Goal: Transaction & Acquisition: Purchase product/service

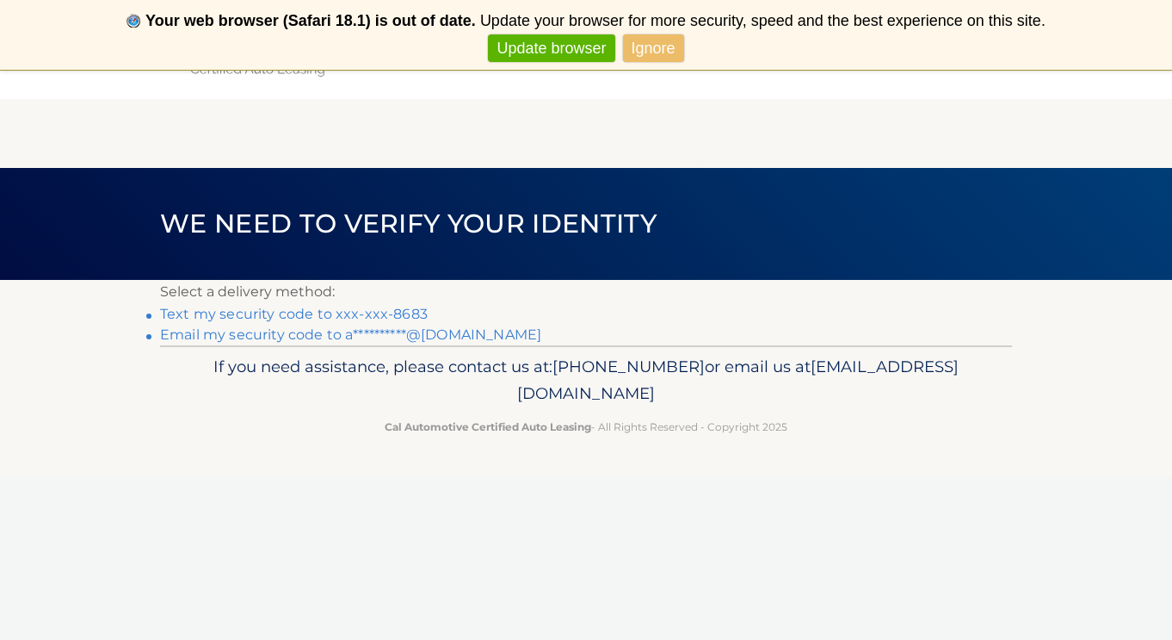
click at [385, 316] on link "Text my security code to xxx-xxx-8683" at bounding box center [294, 314] width 268 height 16
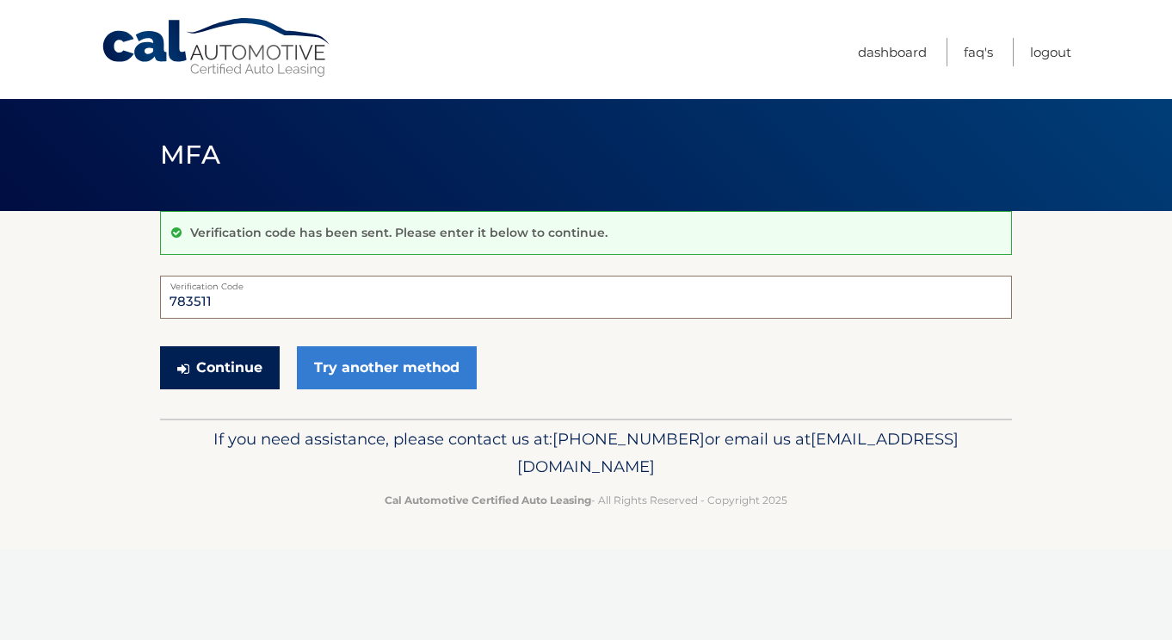
type input "783511"
click at [250, 369] on button "Continue" at bounding box center [220, 367] width 120 height 43
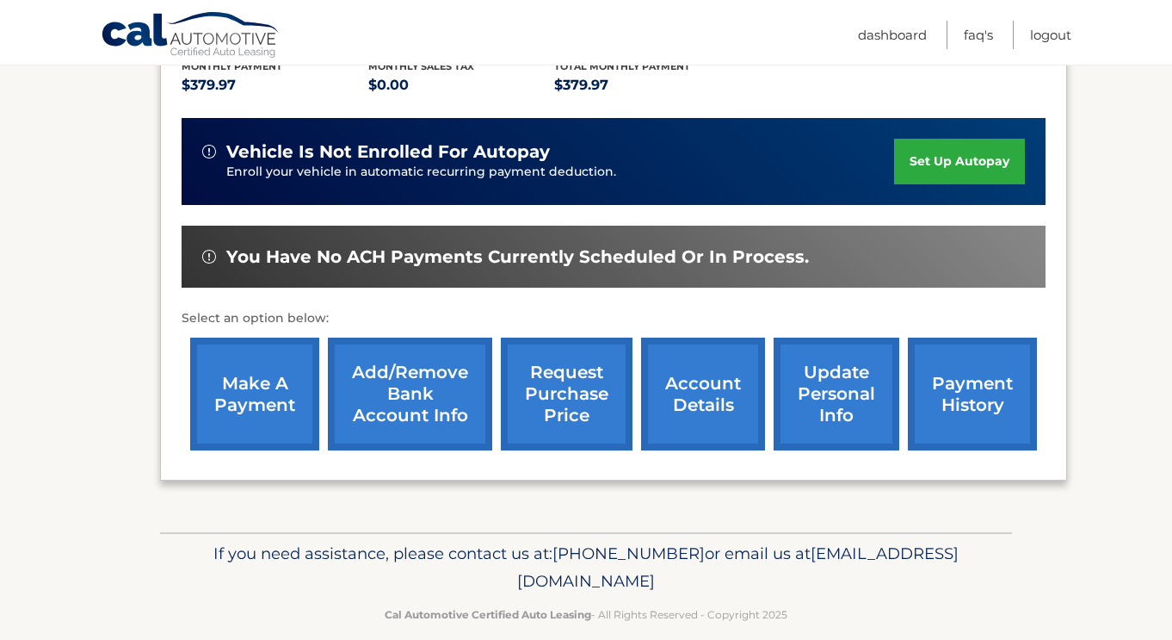
scroll to position [381, 0]
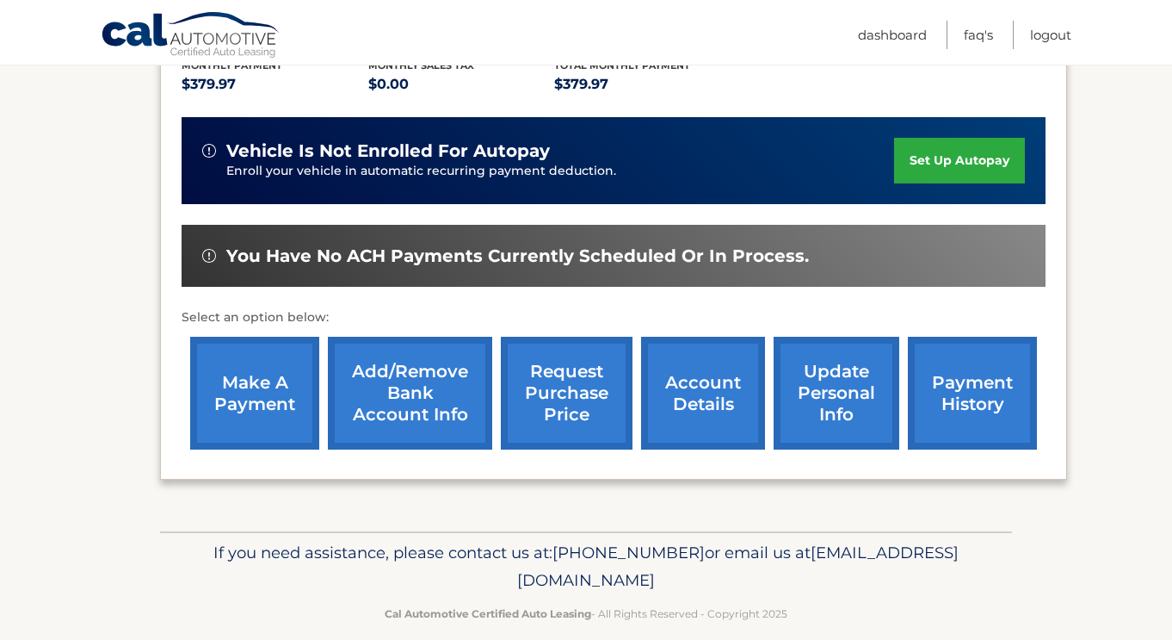
click at [963, 404] on link "payment history" at bounding box center [972, 393] width 129 height 113
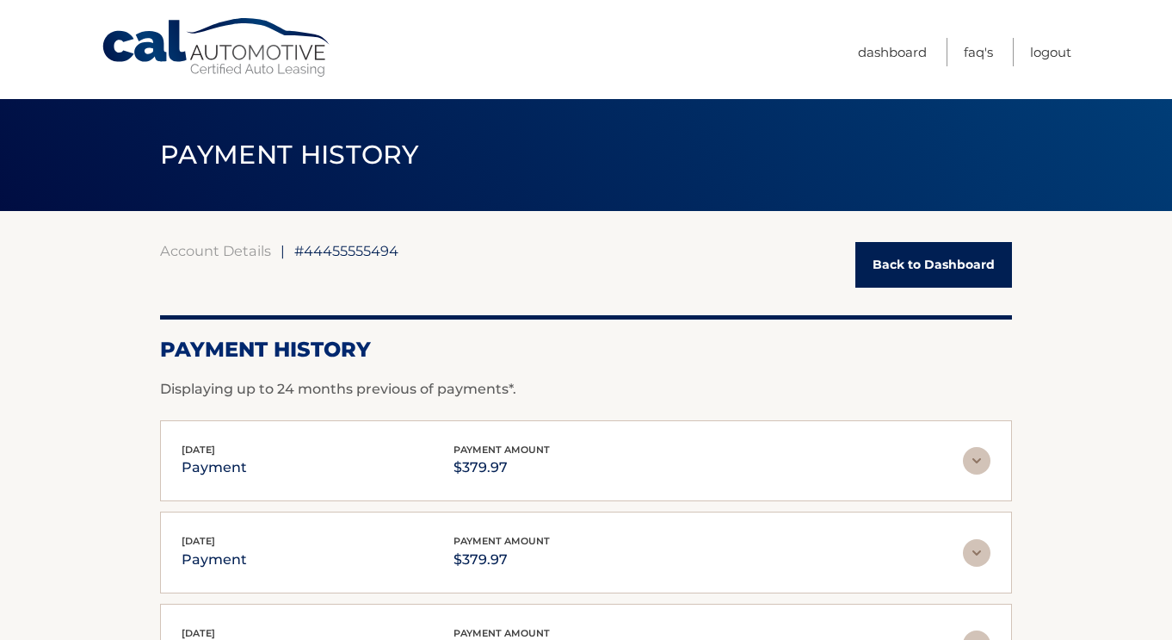
click at [925, 233] on div "Account Details | #44455555494 Back to Dashboard Payment History Displaying up …" at bounding box center [586, 605] width 852 height 789
click at [925, 270] on link "Back to Dashboard" at bounding box center [934, 265] width 157 height 46
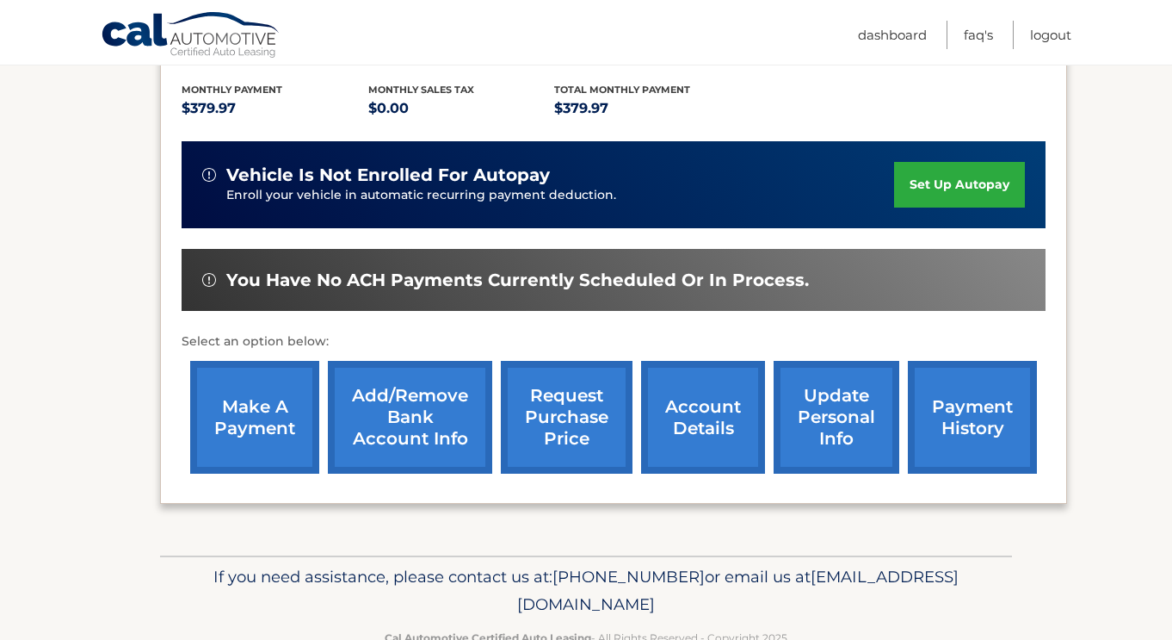
scroll to position [358, 0]
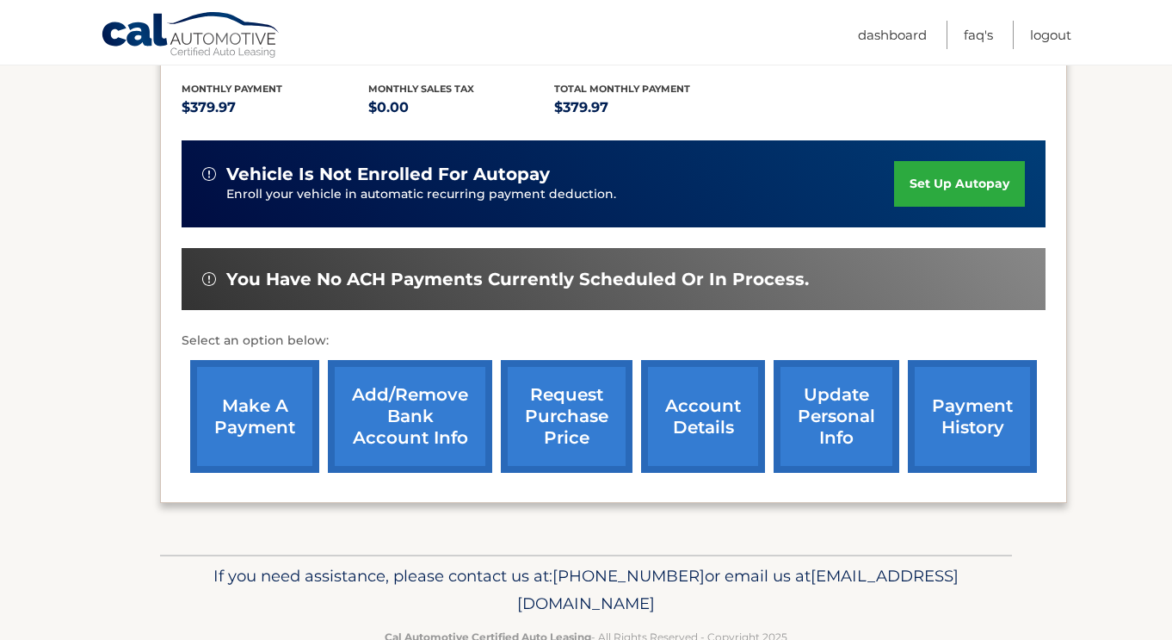
click at [270, 419] on link "make a payment" at bounding box center [254, 416] width 129 height 113
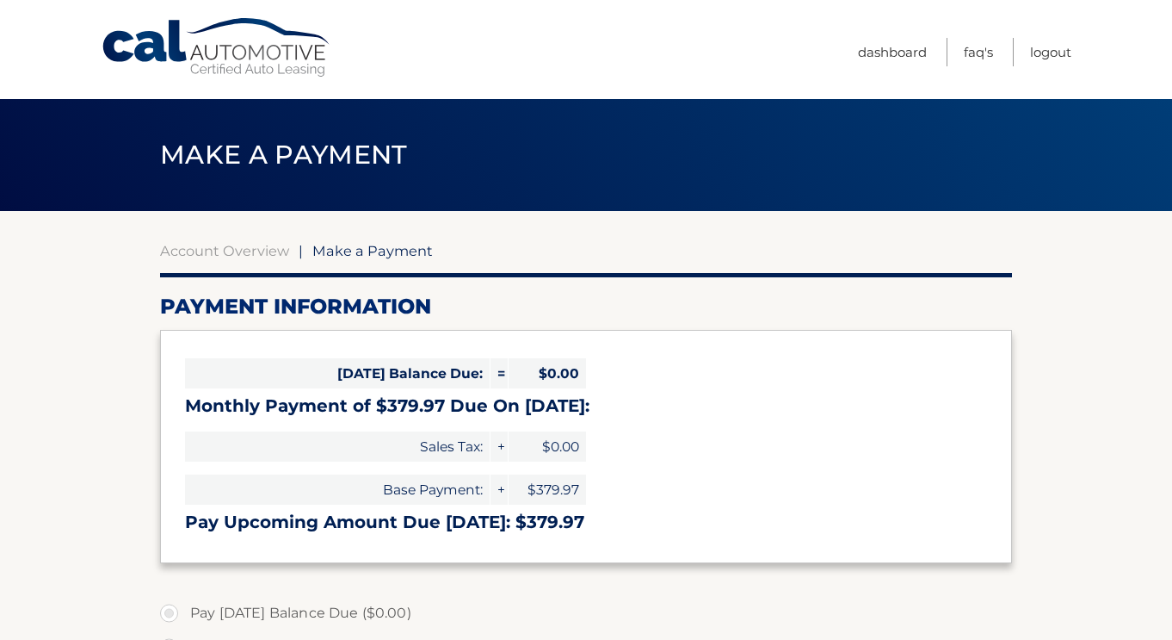
select select "OTc4ZDM0ZDMtNDQxNi00NjgxLWIyYjMtZmZmYWNmZjNjM2Jk"
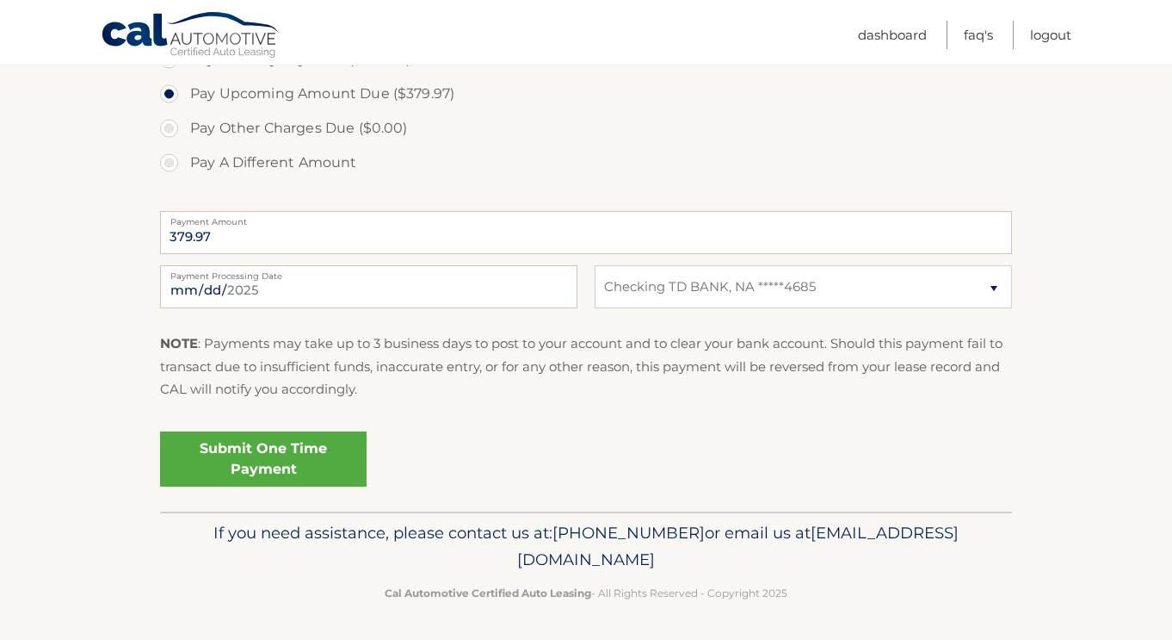
scroll to position [586, 0]
click at [321, 459] on link "Submit One Time Payment" at bounding box center [263, 460] width 207 height 55
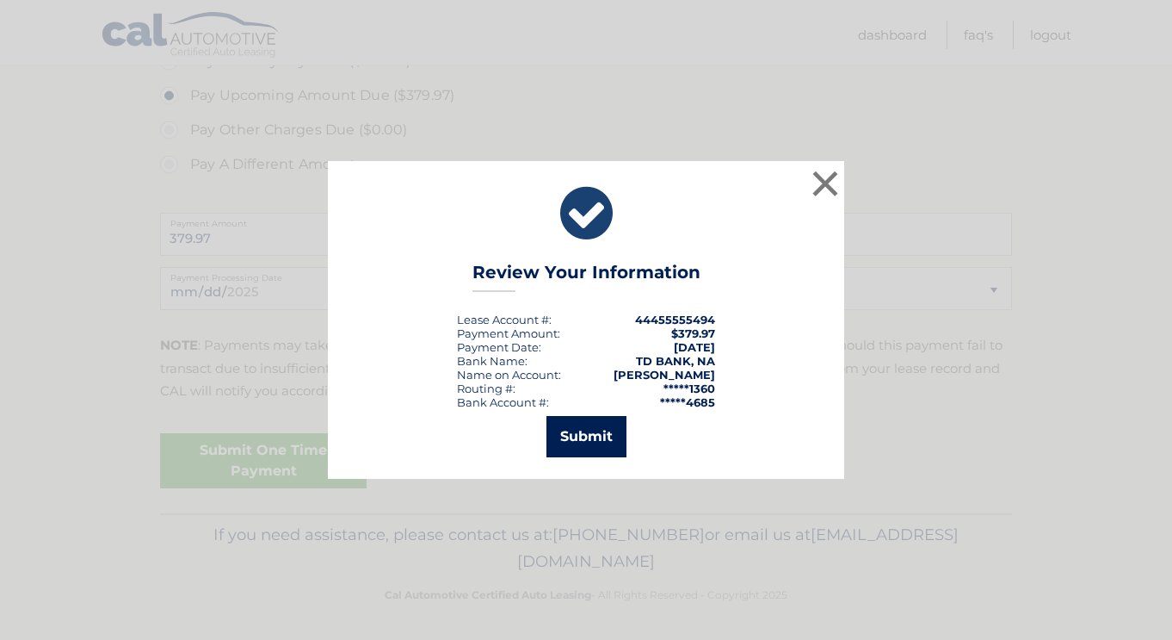
click at [596, 443] on button "Submit" at bounding box center [587, 436] width 80 height 41
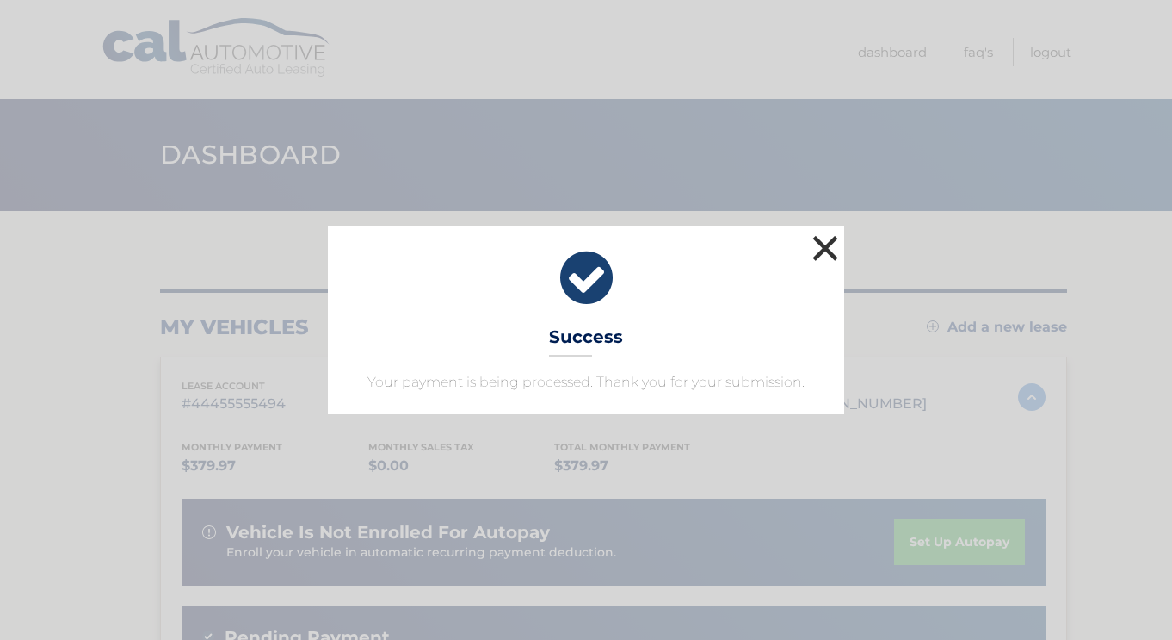
click at [829, 238] on button "×" at bounding box center [825, 248] width 34 height 34
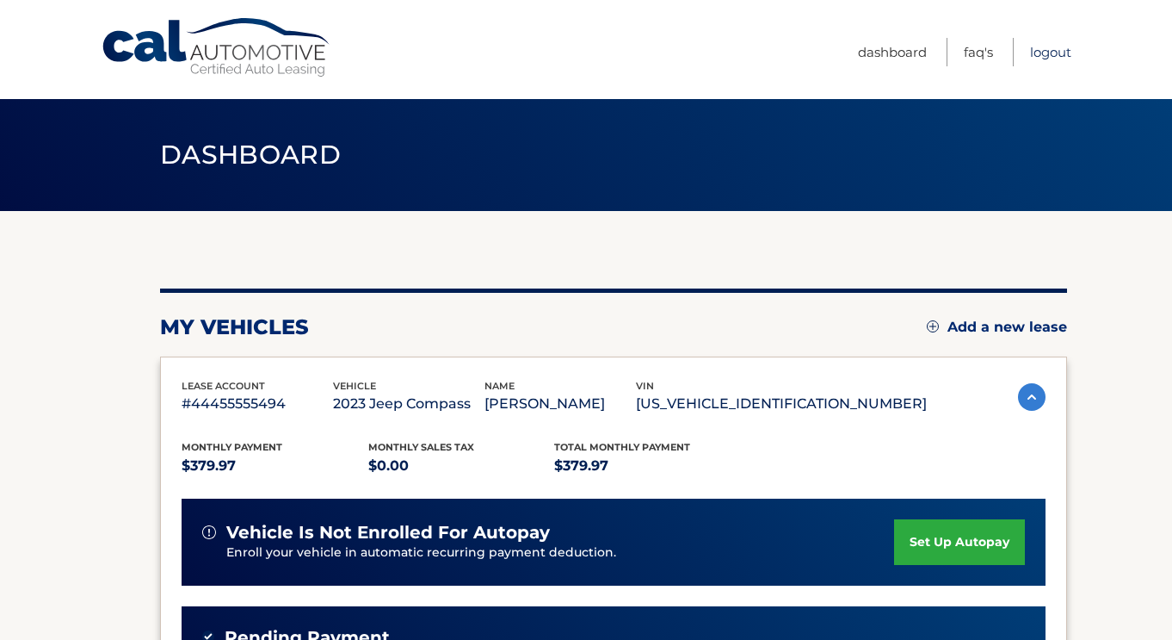
click at [1046, 48] on link "Logout" at bounding box center [1050, 52] width 41 height 28
